Goal: Find specific page/section: Find specific page/section

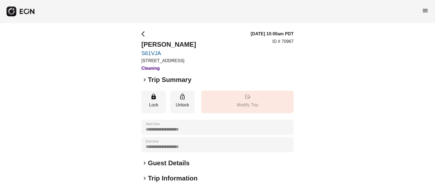
scroll to position [82, 0]
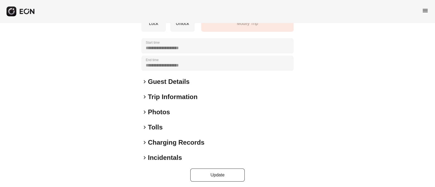
click at [145, 111] on span "keyboard_arrow_right" at bounding box center [144, 112] width 7 height 7
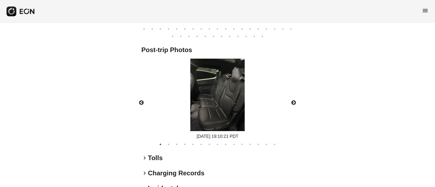
scroll to position [325, 0]
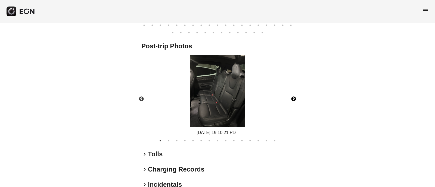
click at [295, 98] on button "Next" at bounding box center [293, 99] width 19 height 19
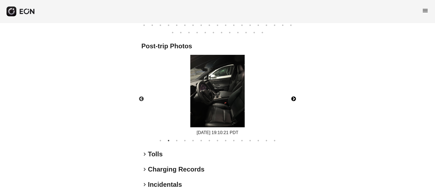
click at [295, 98] on button "Next" at bounding box center [293, 99] width 19 height 19
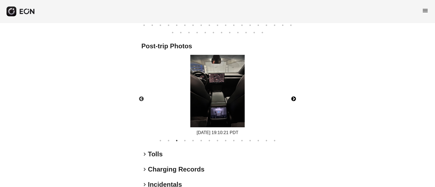
click at [295, 98] on button "Next" at bounding box center [293, 99] width 19 height 19
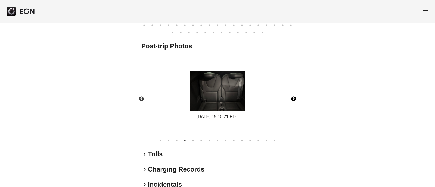
click at [295, 98] on button "Next" at bounding box center [293, 99] width 19 height 19
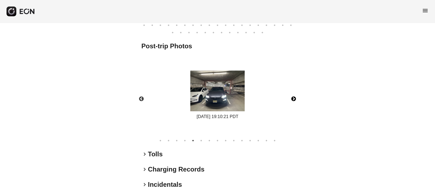
click at [295, 98] on button "Next" at bounding box center [293, 99] width 19 height 19
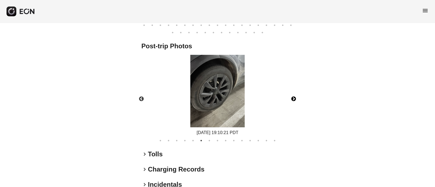
click at [295, 98] on button "Next" at bounding box center [293, 99] width 19 height 19
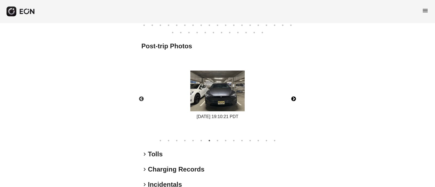
click at [295, 98] on button "Next" at bounding box center [293, 99] width 19 height 19
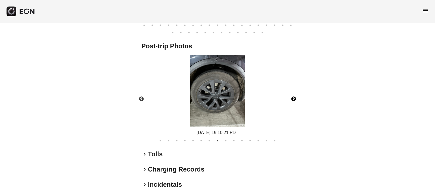
click at [295, 98] on button "Next" at bounding box center [293, 99] width 19 height 19
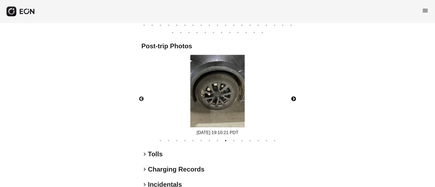
click at [295, 98] on button "Next" at bounding box center [293, 99] width 19 height 19
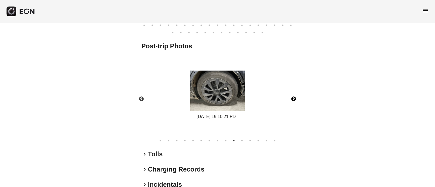
click at [295, 98] on button "Next" at bounding box center [293, 99] width 19 height 19
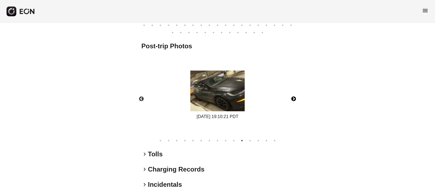
click at [295, 98] on button "Next" at bounding box center [293, 99] width 19 height 19
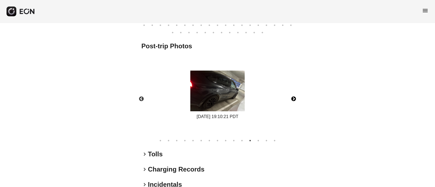
click at [295, 98] on button "Next" at bounding box center [293, 99] width 19 height 19
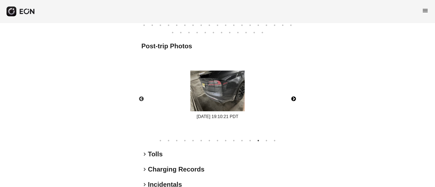
click at [295, 98] on button "Next" at bounding box center [293, 99] width 19 height 19
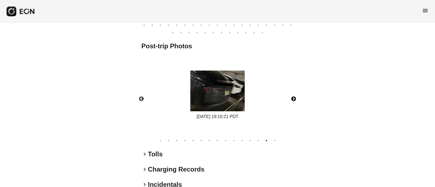
click at [295, 98] on button "Next" at bounding box center [293, 99] width 19 height 19
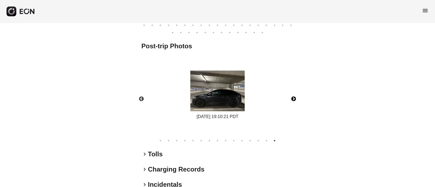
click at [295, 98] on button "Next" at bounding box center [293, 99] width 19 height 19
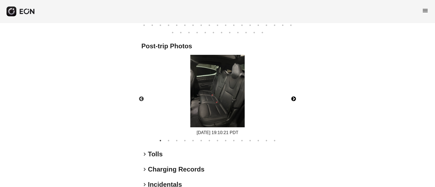
click at [295, 101] on button "Next" at bounding box center [293, 99] width 19 height 19
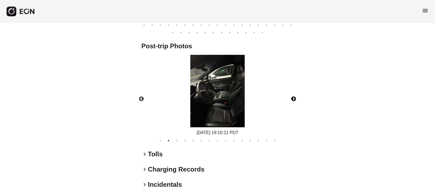
click at [295, 101] on button "Next" at bounding box center [293, 99] width 19 height 19
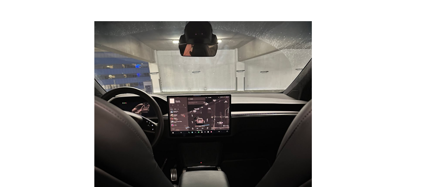
scroll to position [325, 0]
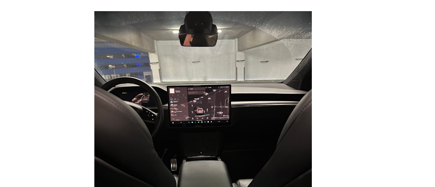
click at [250, 65] on div "[DATE] 19:10:21 PDT" at bounding box center [218, 95] width 162 height 81
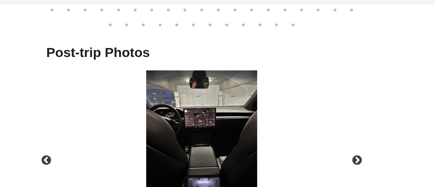
scroll to position [325, 0]
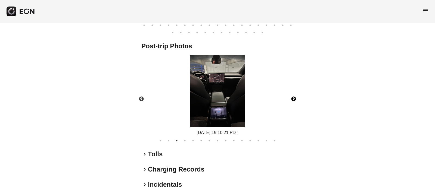
click at [296, 97] on button "Next" at bounding box center [293, 99] width 19 height 19
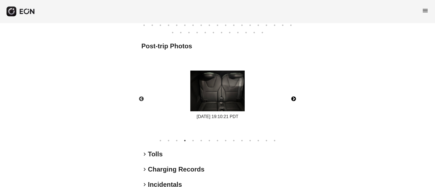
click at [296, 97] on button "Next" at bounding box center [293, 99] width 19 height 19
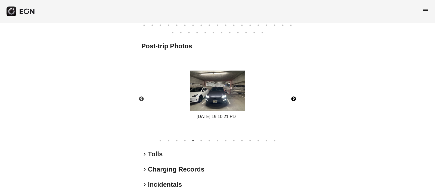
click at [296, 97] on button "Next" at bounding box center [293, 99] width 19 height 19
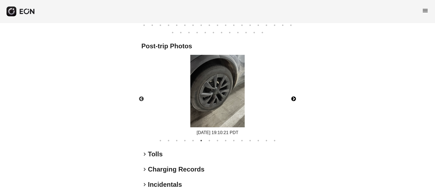
click at [296, 97] on button "Next" at bounding box center [293, 99] width 19 height 19
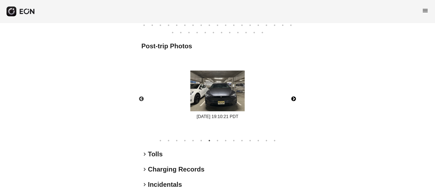
click at [296, 97] on button "Next" at bounding box center [293, 99] width 19 height 19
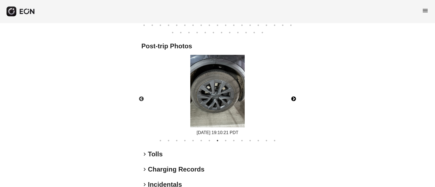
click at [296, 97] on button "Next" at bounding box center [293, 99] width 19 height 19
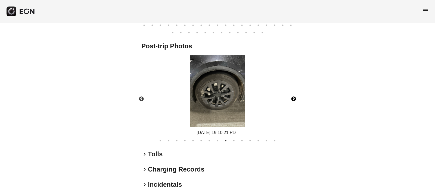
click at [296, 97] on button "Next" at bounding box center [293, 99] width 19 height 19
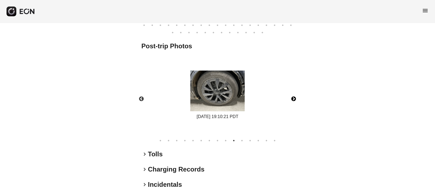
click at [296, 97] on button "Next" at bounding box center [293, 99] width 19 height 19
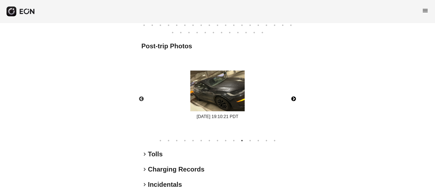
click at [296, 97] on button "Next" at bounding box center [293, 99] width 19 height 19
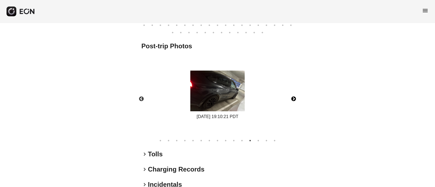
click at [296, 97] on button "Next" at bounding box center [293, 99] width 19 height 19
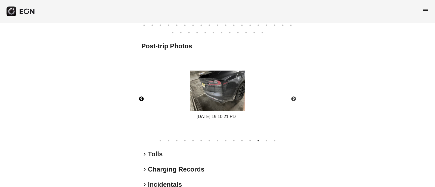
click at [143, 100] on button "Previous" at bounding box center [141, 99] width 19 height 19
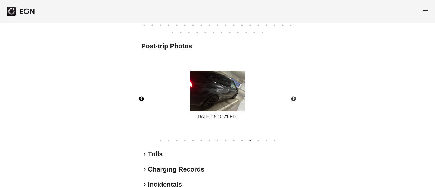
click at [143, 100] on button "Previous" at bounding box center [141, 99] width 19 height 19
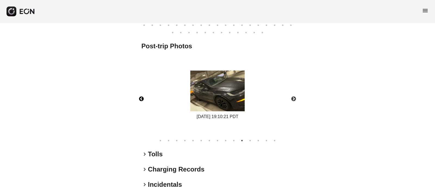
click at [143, 100] on button "Previous" at bounding box center [141, 99] width 19 height 19
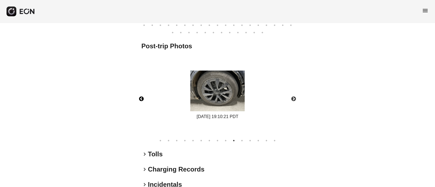
click at [143, 100] on button "Previous" at bounding box center [141, 99] width 19 height 19
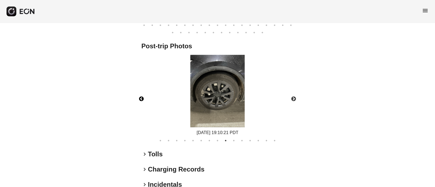
click at [143, 100] on button "Previous" at bounding box center [141, 99] width 19 height 19
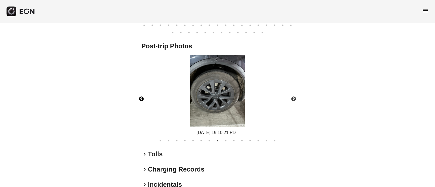
click at [143, 100] on button "Previous" at bounding box center [141, 99] width 19 height 19
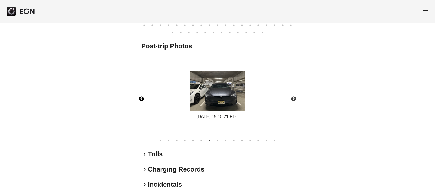
click at [143, 100] on button "Previous" at bounding box center [141, 99] width 19 height 19
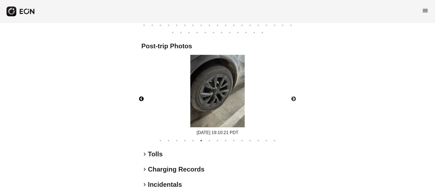
click at [143, 100] on button "Previous" at bounding box center [141, 99] width 19 height 19
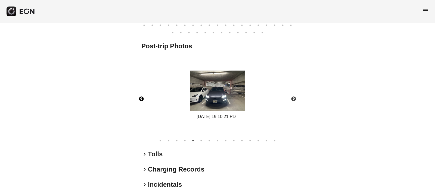
click at [143, 100] on button "Previous" at bounding box center [141, 99] width 19 height 19
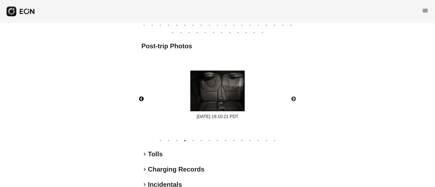
click at [143, 100] on button "Previous" at bounding box center [141, 99] width 19 height 19
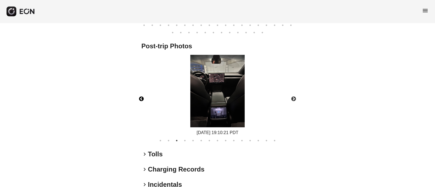
click at [143, 100] on button "Previous" at bounding box center [141, 99] width 19 height 19
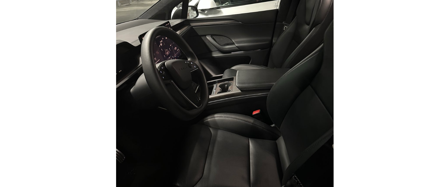
scroll to position [325, 0]
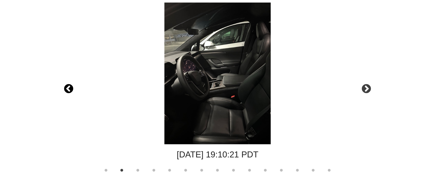
click at [143, 97] on button "Previous" at bounding box center [141, 99] width 19 height 19
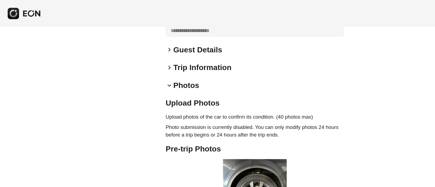
scroll to position [8, 0]
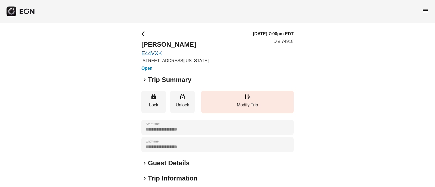
click at [137, 52] on div "**********" at bounding box center [217, 147] width 435 height 249
copy link "E44VXK"
